Goal: Information Seeking & Learning: Learn about a topic

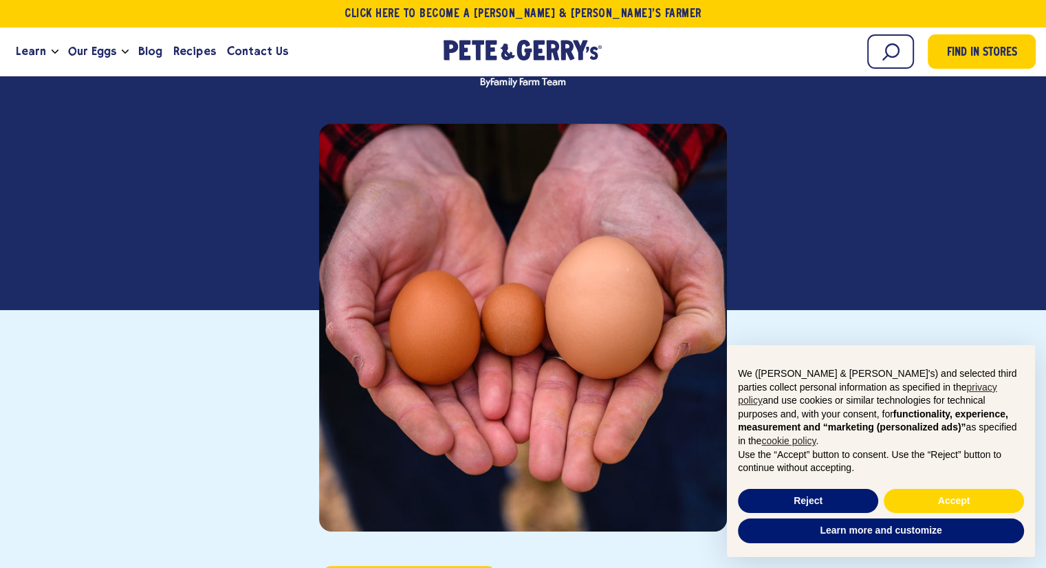
scroll to position [190, 0]
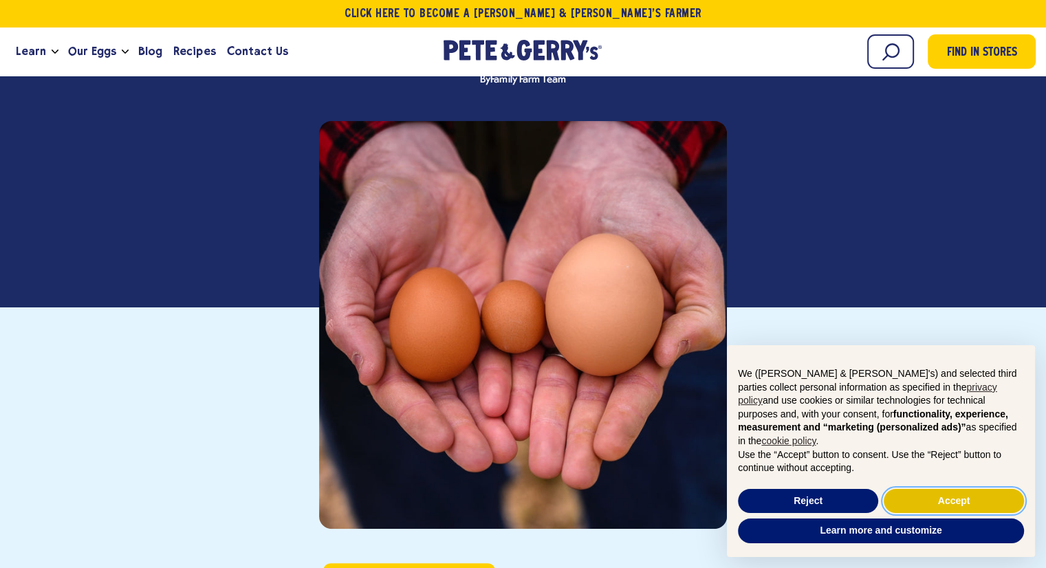
click at [961, 495] on button "Accept" at bounding box center [953, 501] width 140 height 25
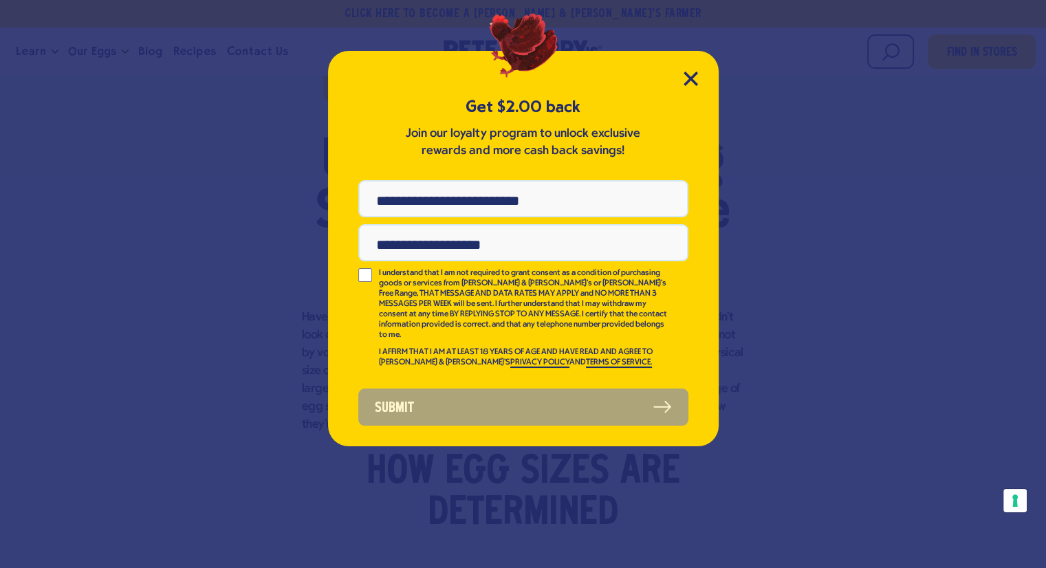
scroll to position [0, 0]
click at [685, 89] on div "Get $2.00 back Join our loyalty program to unlock exclusive rewards and more ca…" at bounding box center [523, 248] width 391 height 395
click at [684, 79] on icon "Close Modal" at bounding box center [690, 79] width 14 height 14
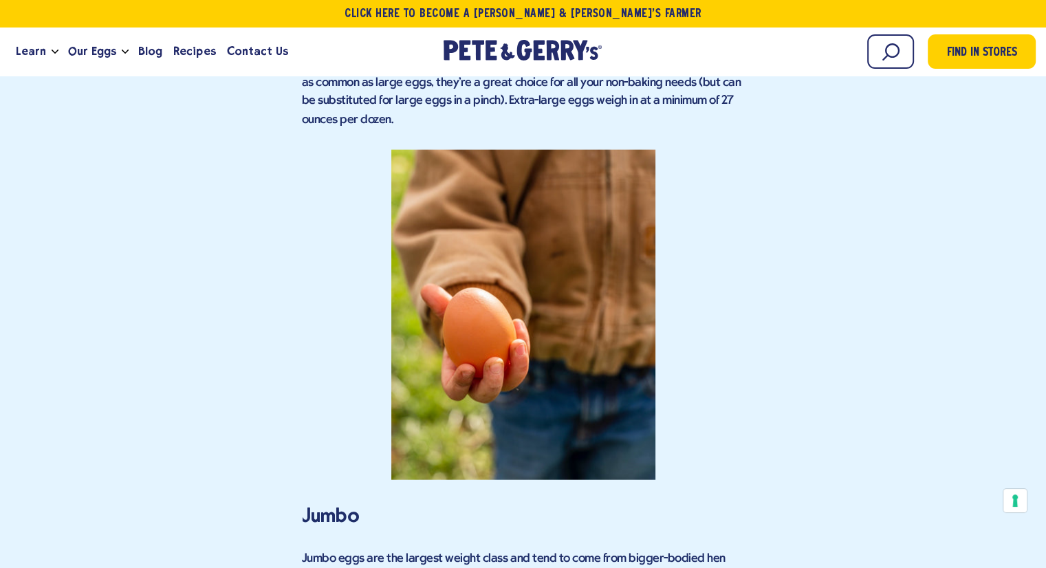
scroll to position [3134, 0]
